Goal: Navigation & Orientation: Find specific page/section

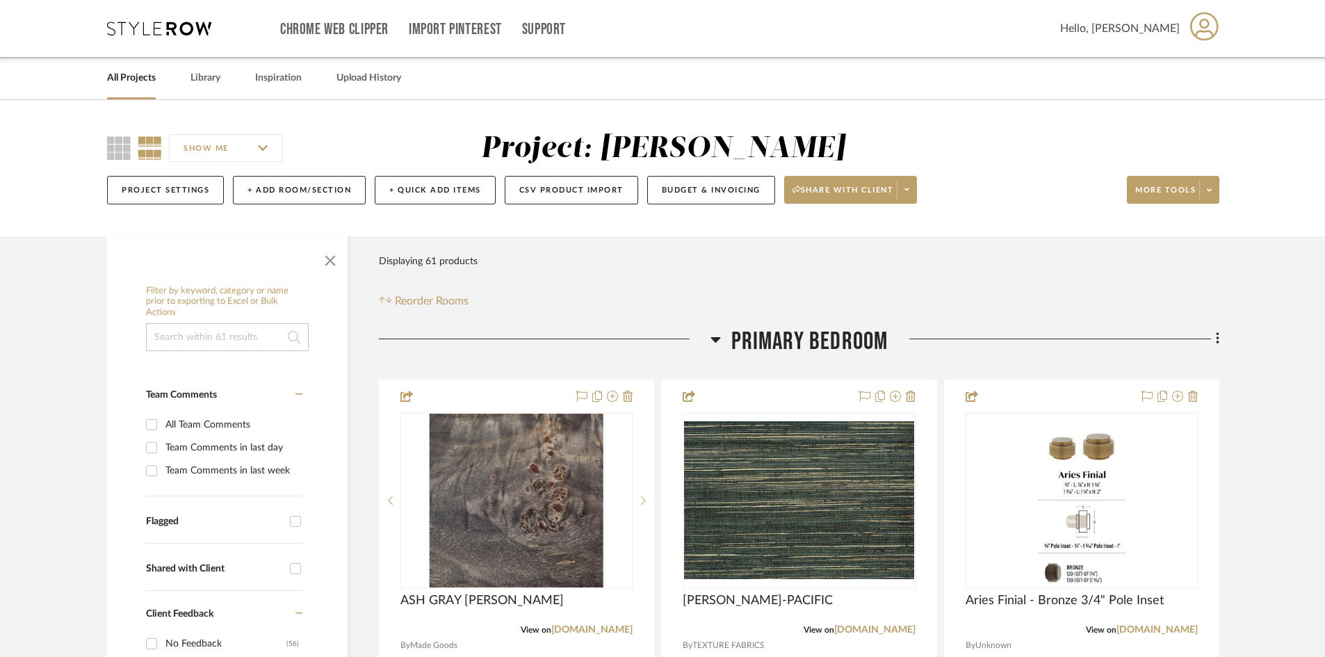
click at [184, 30] on icon at bounding box center [159, 29] width 104 height 14
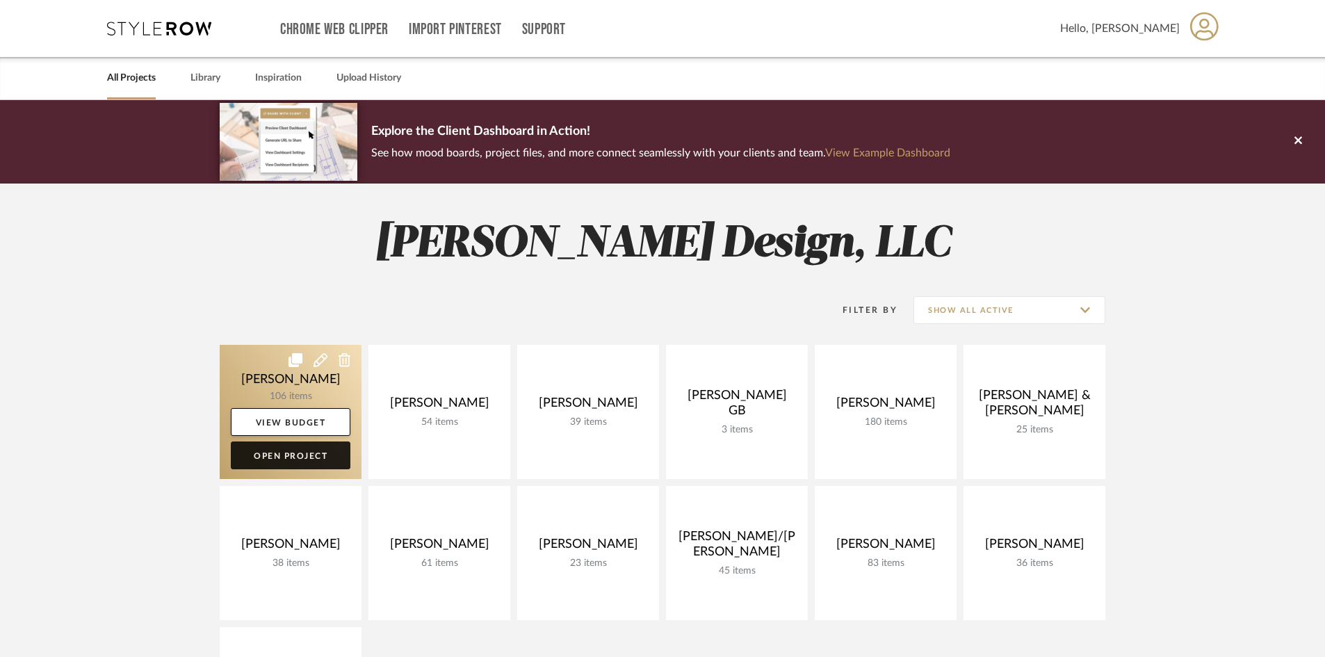
click at [312, 460] on link "Open Project" at bounding box center [291, 456] width 120 height 28
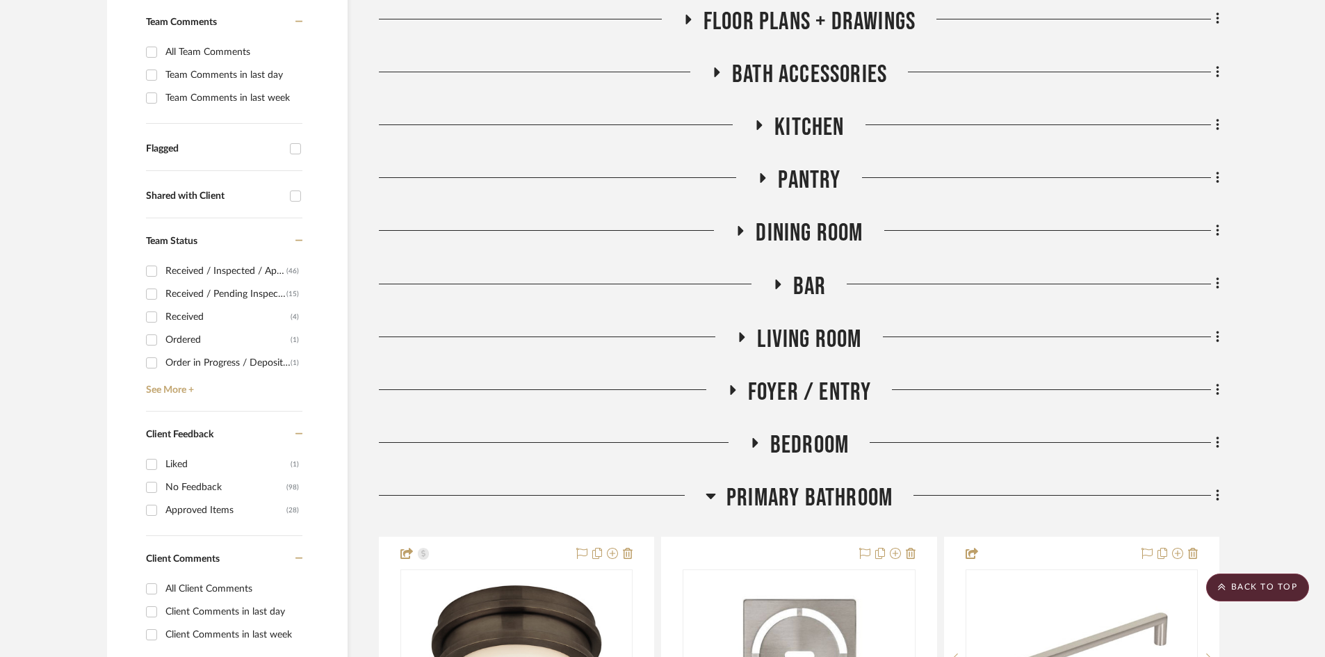
scroll to position [348, 0]
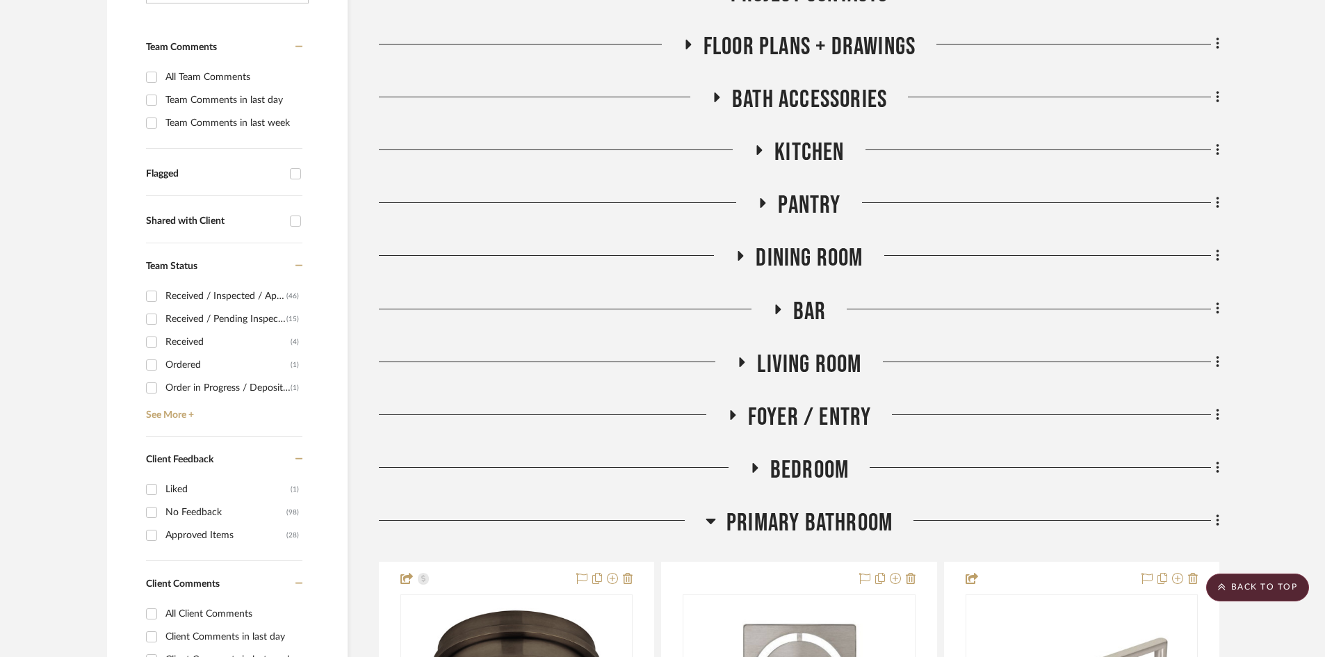
click at [831, 364] on span "Living Room" at bounding box center [809, 365] width 104 height 30
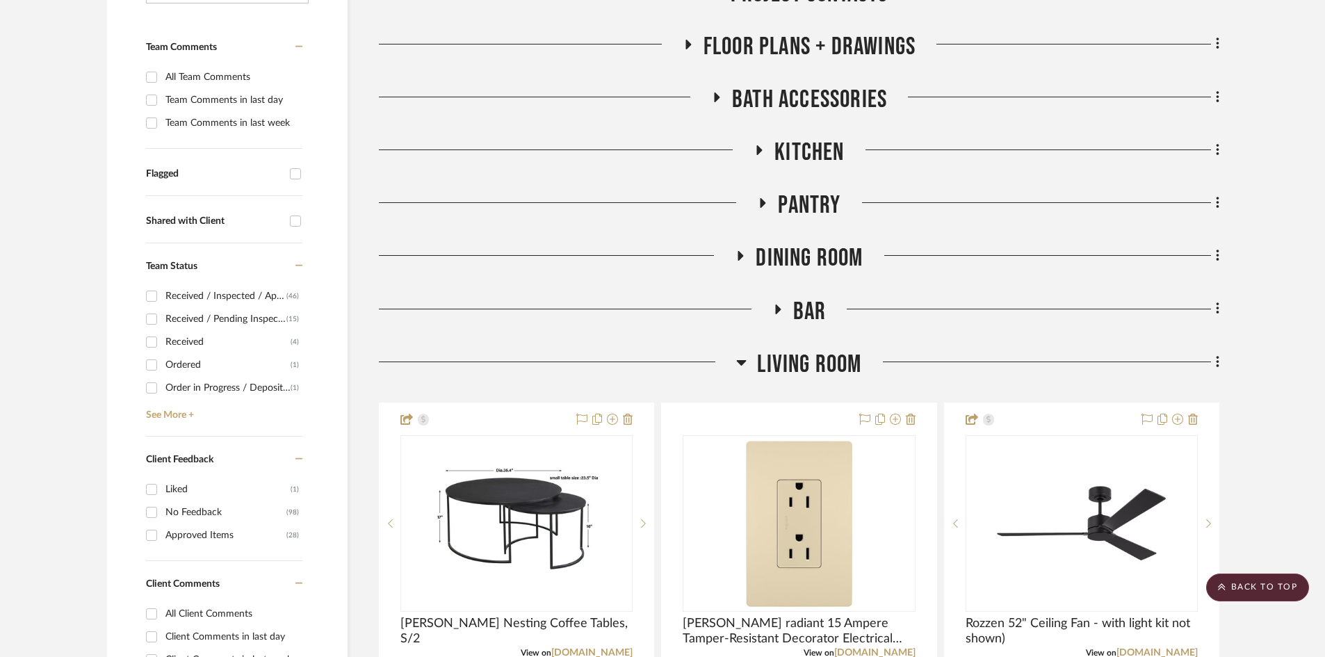
click at [831, 364] on span "Living Room" at bounding box center [809, 365] width 104 height 30
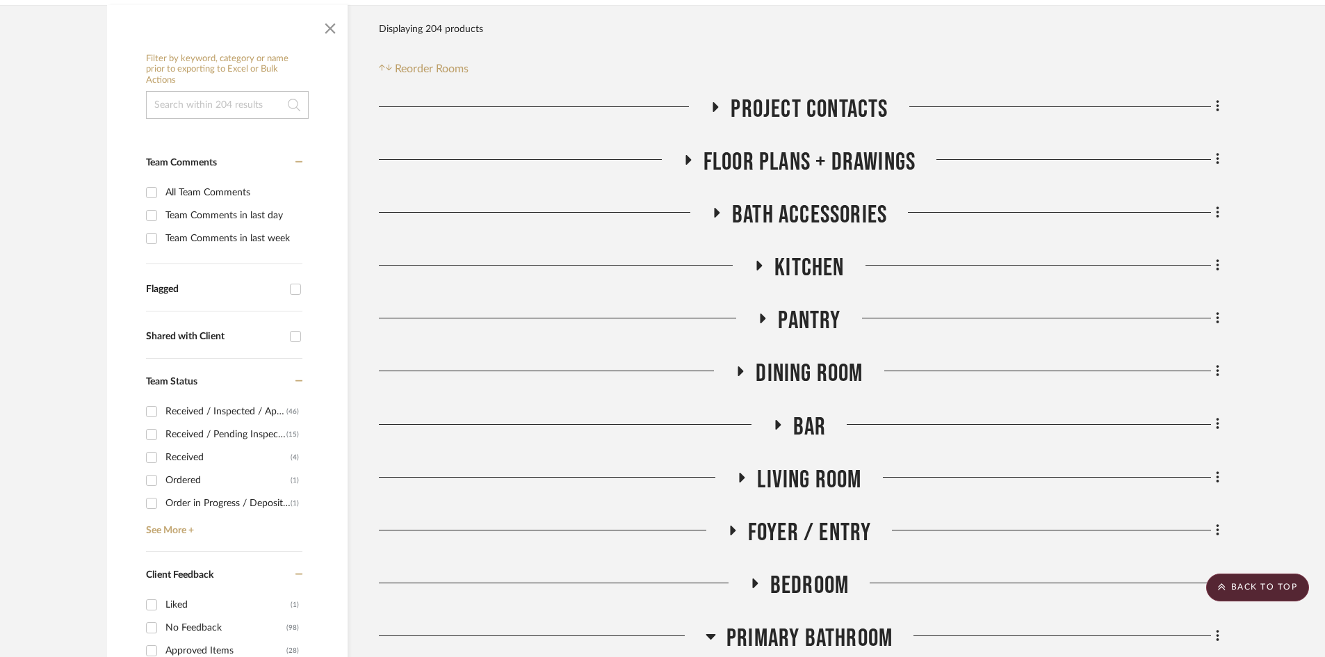
scroll to position [0, 0]
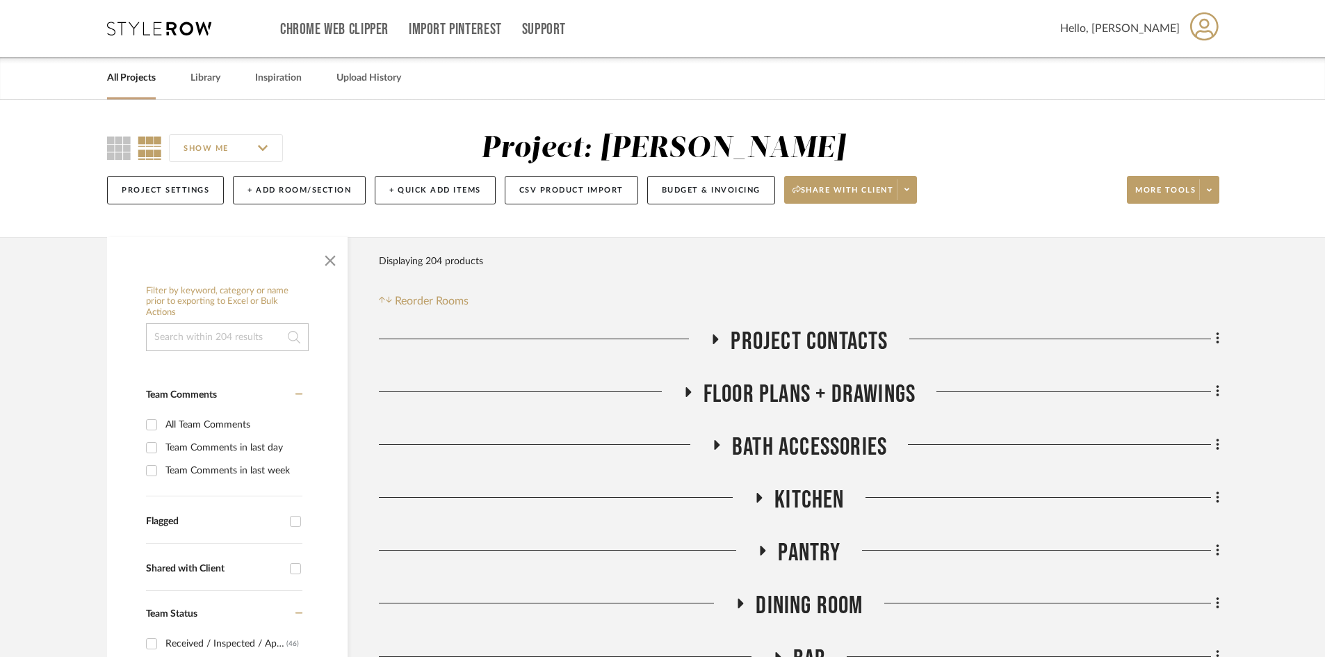
drag, startPoint x: 19, startPoint y: 319, endPoint x: 3, endPoint y: 319, distance: 16.0
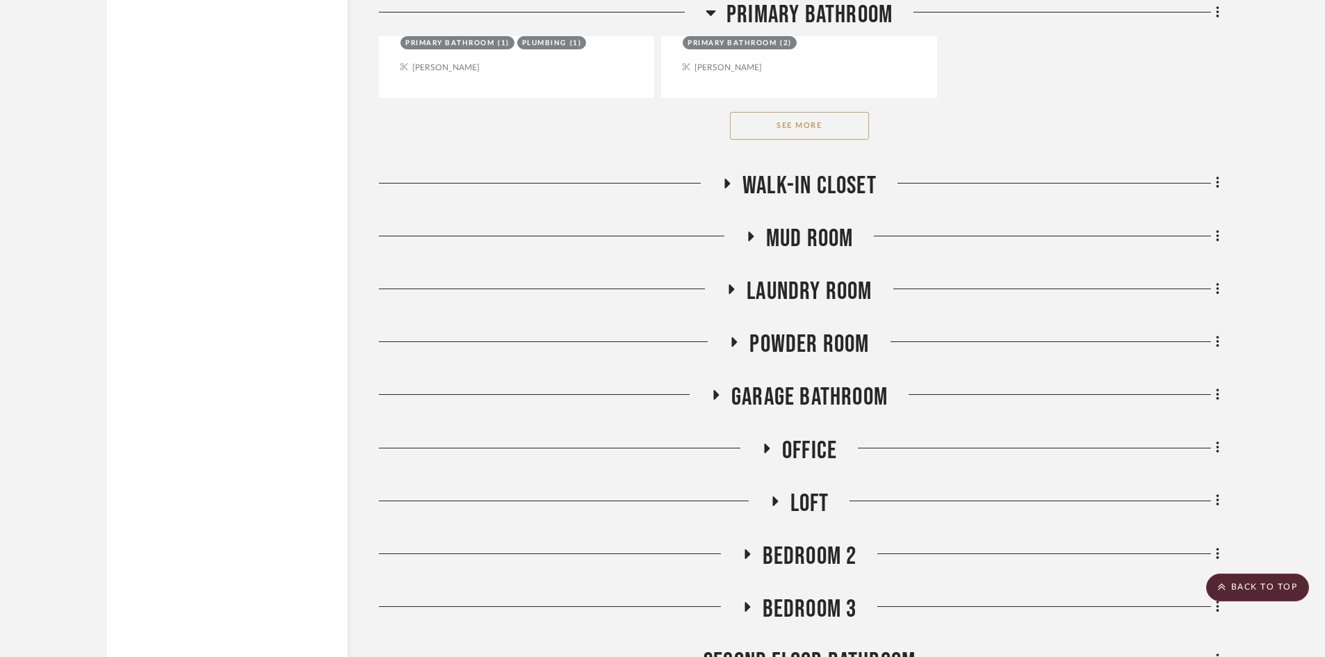
scroll to position [2504, 0]
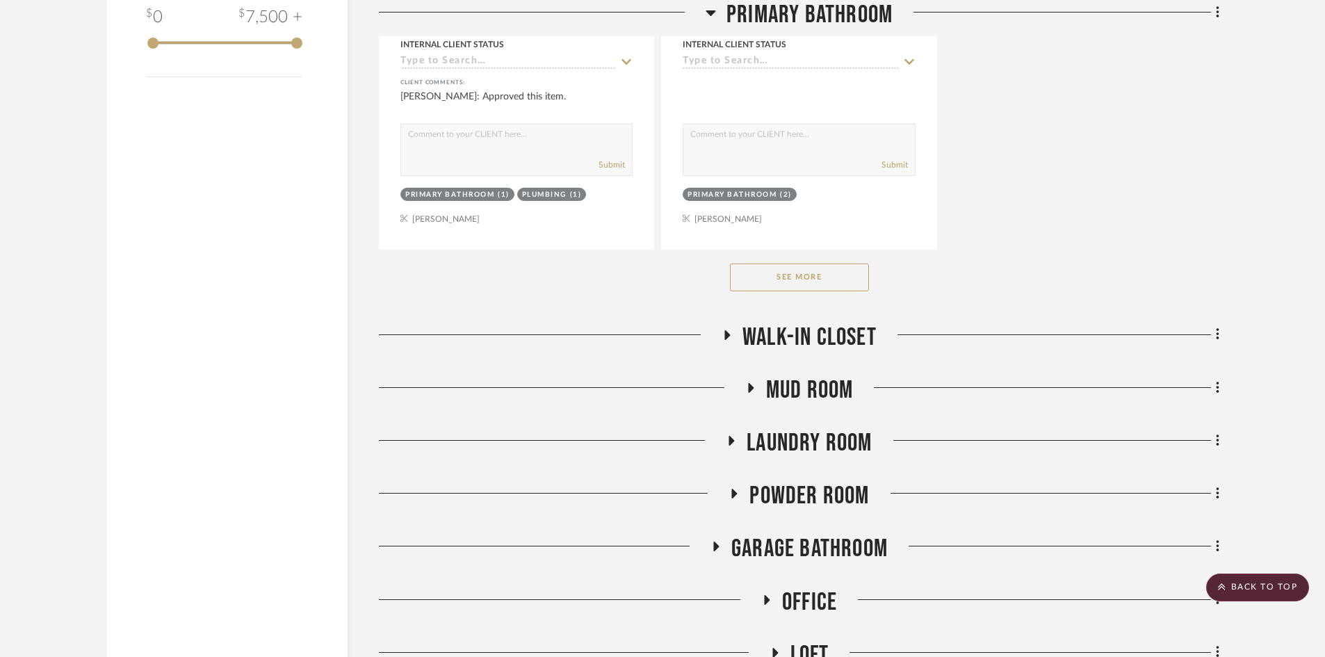
click at [797, 499] on span "Powder Room" at bounding box center [810, 496] width 120 height 30
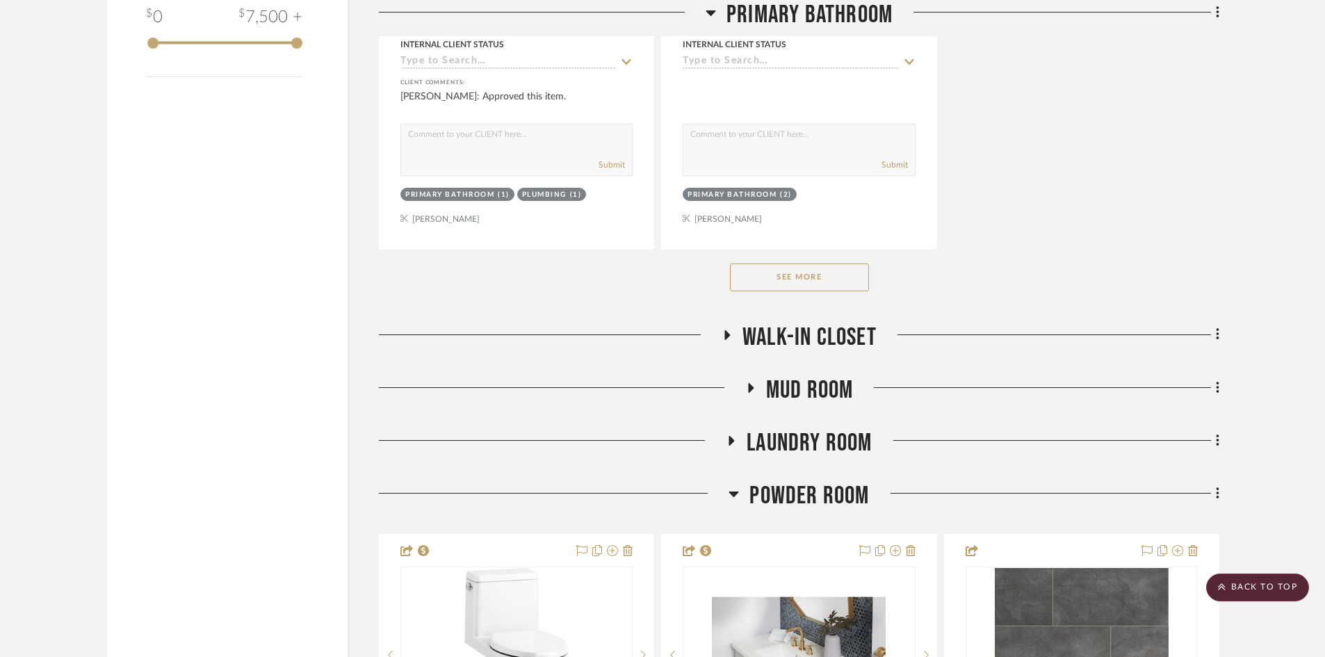
click at [805, 441] on span "Laundry Room" at bounding box center [809, 443] width 125 height 30
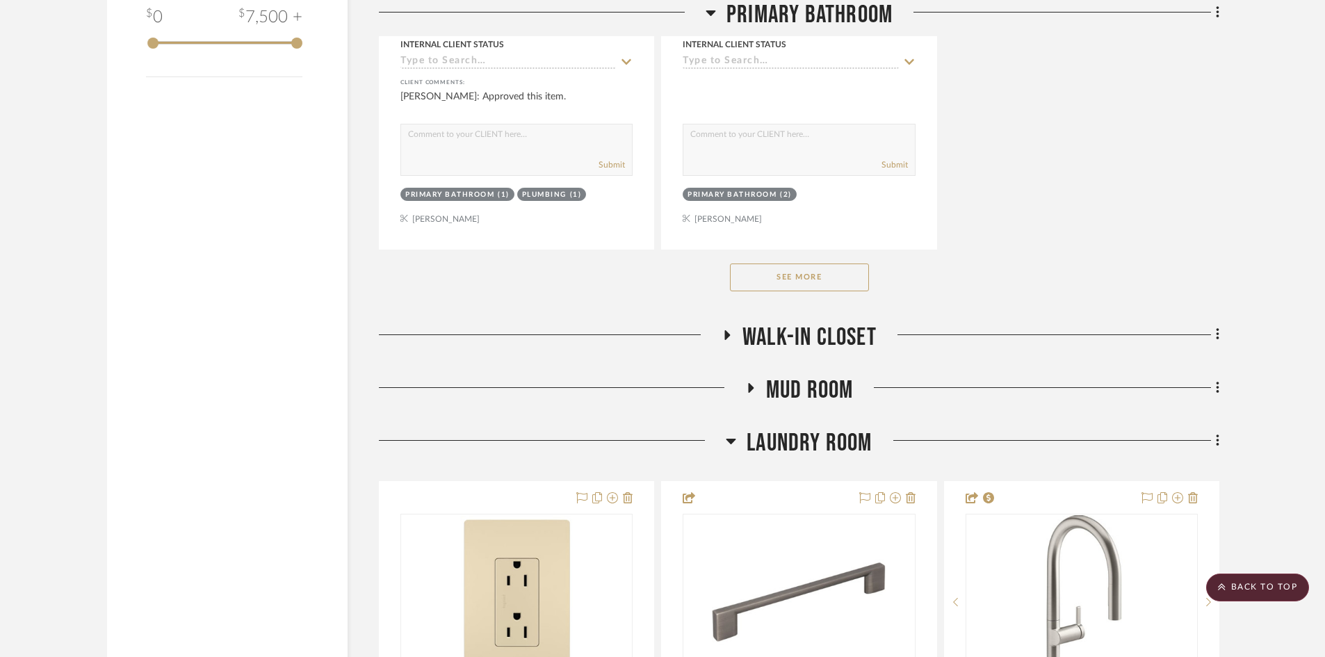
click at [800, 338] on span "Walk-In Closet" at bounding box center [810, 338] width 134 height 30
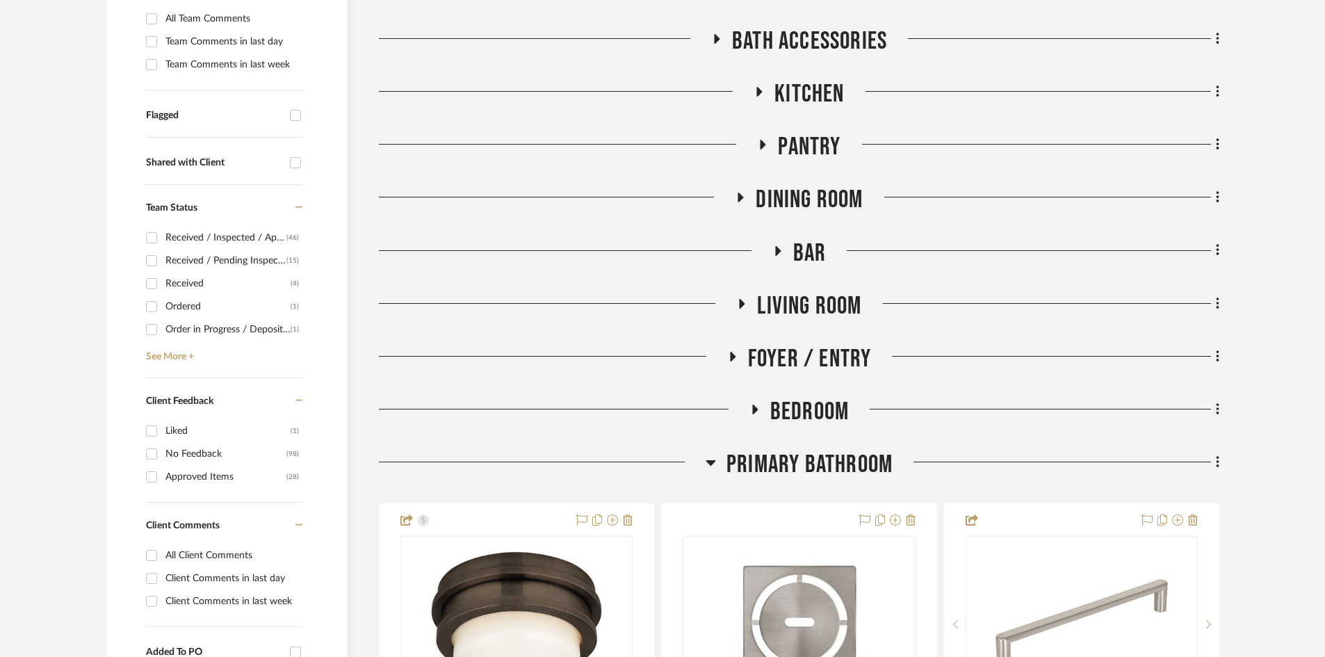
scroll to position [417, 0]
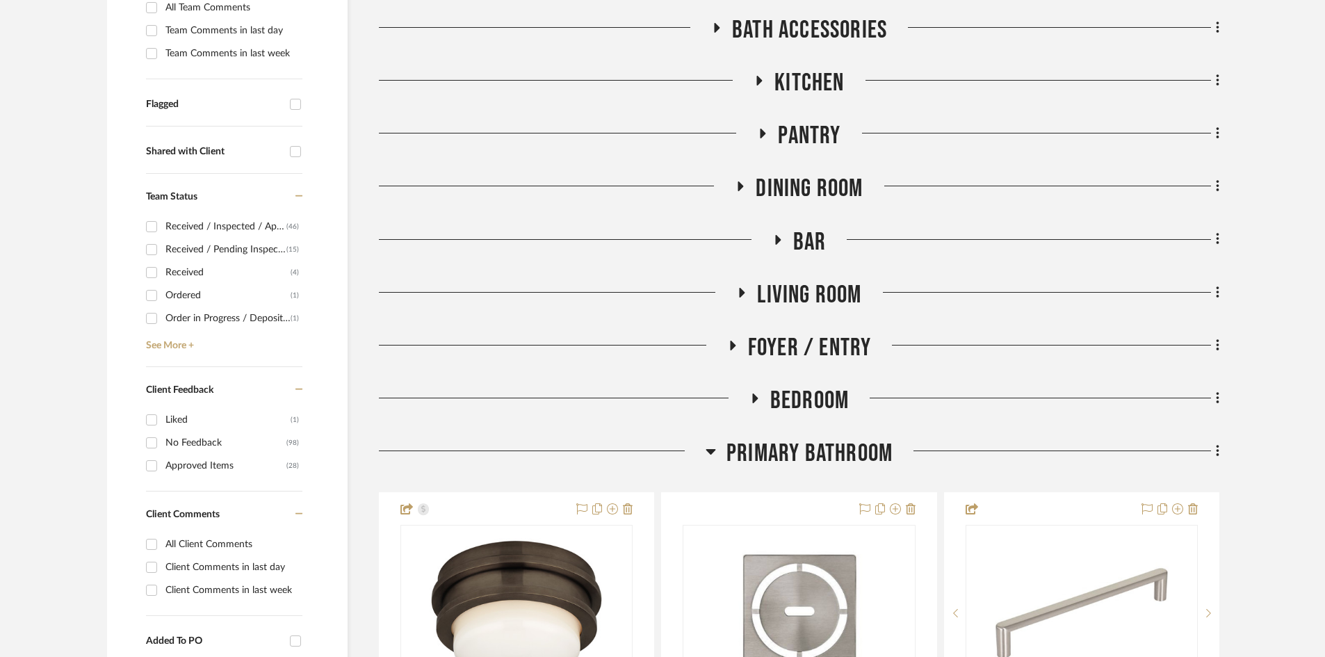
click at [805, 287] on span "Living Room" at bounding box center [809, 295] width 104 height 30
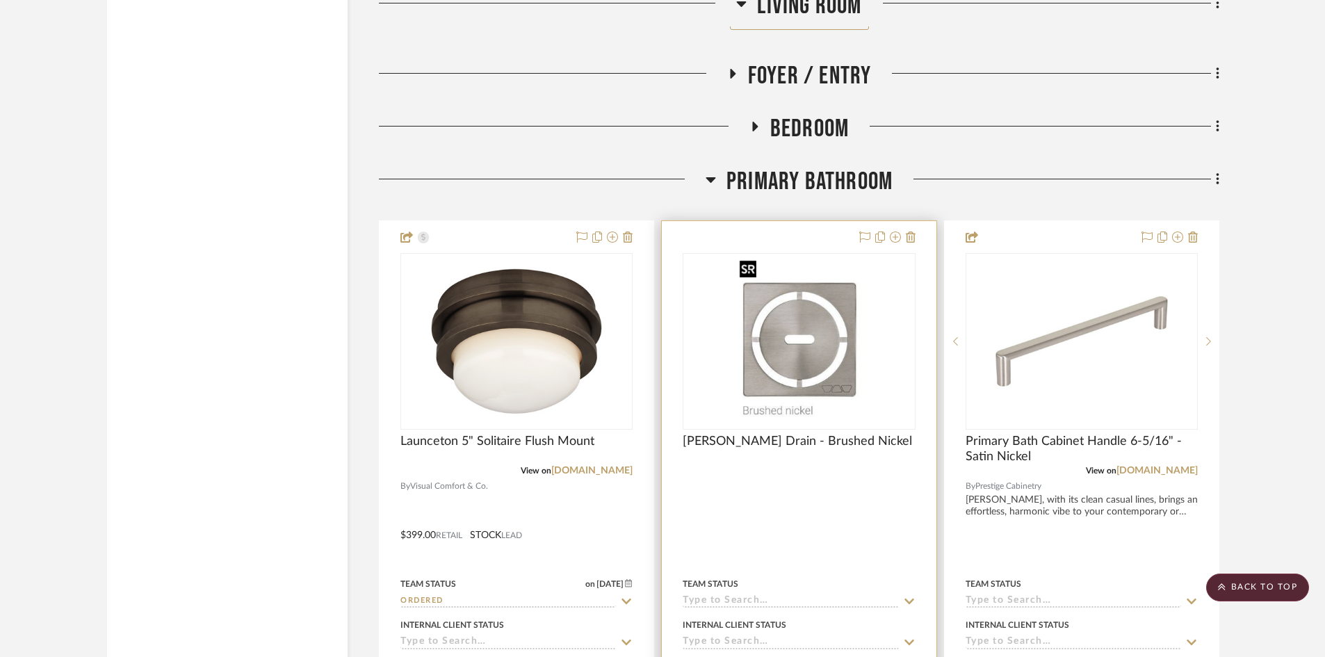
scroll to position [2504, 0]
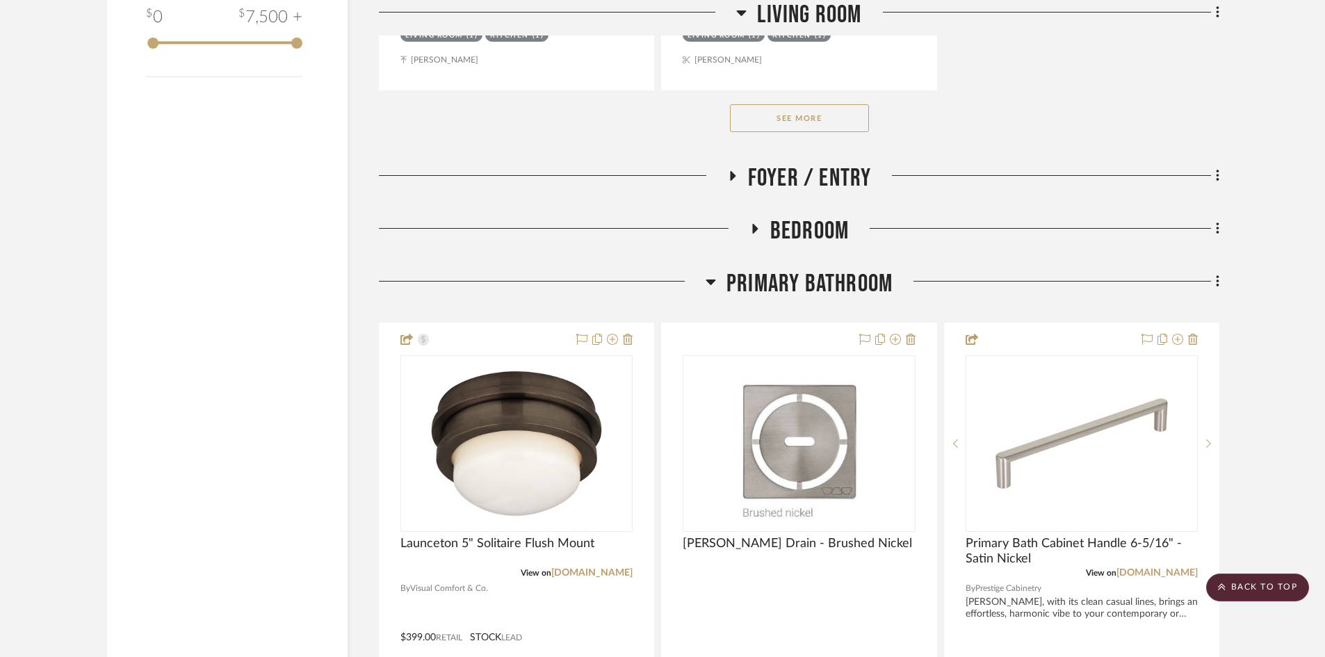
click at [808, 224] on span "Bedroom" at bounding box center [810, 231] width 79 height 30
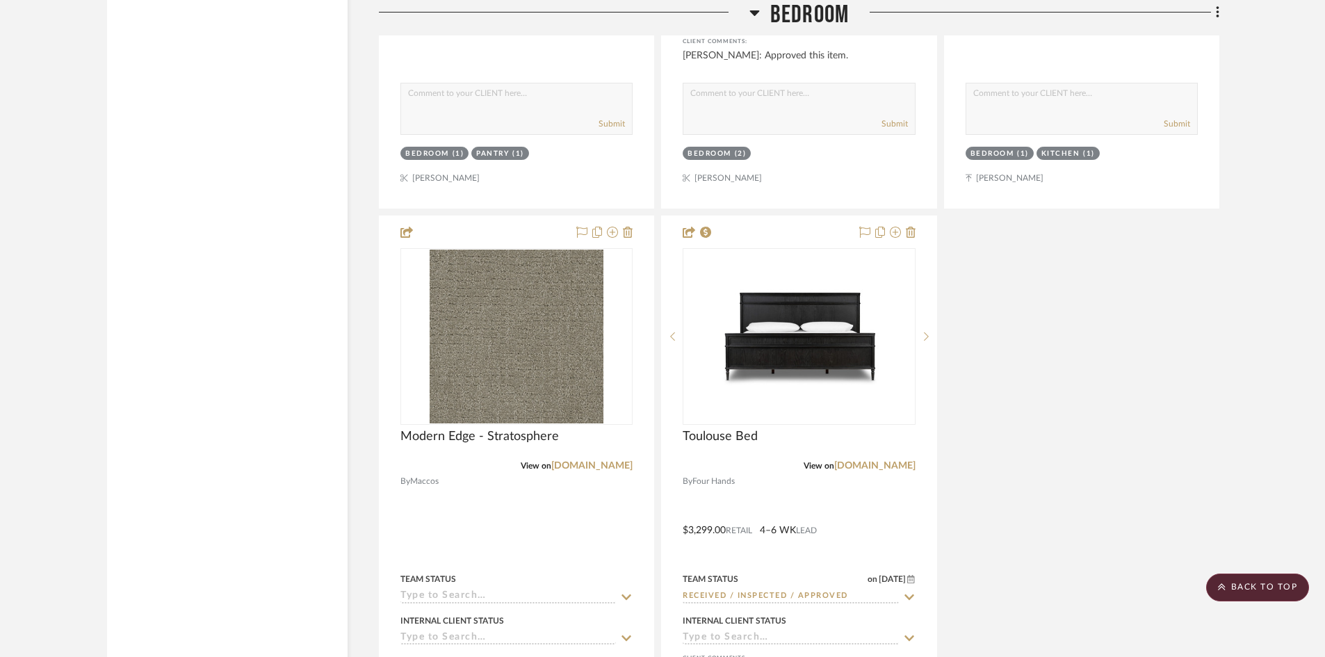
scroll to position [3199, 0]
